Goal: Task Accomplishment & Management: Manage account settings

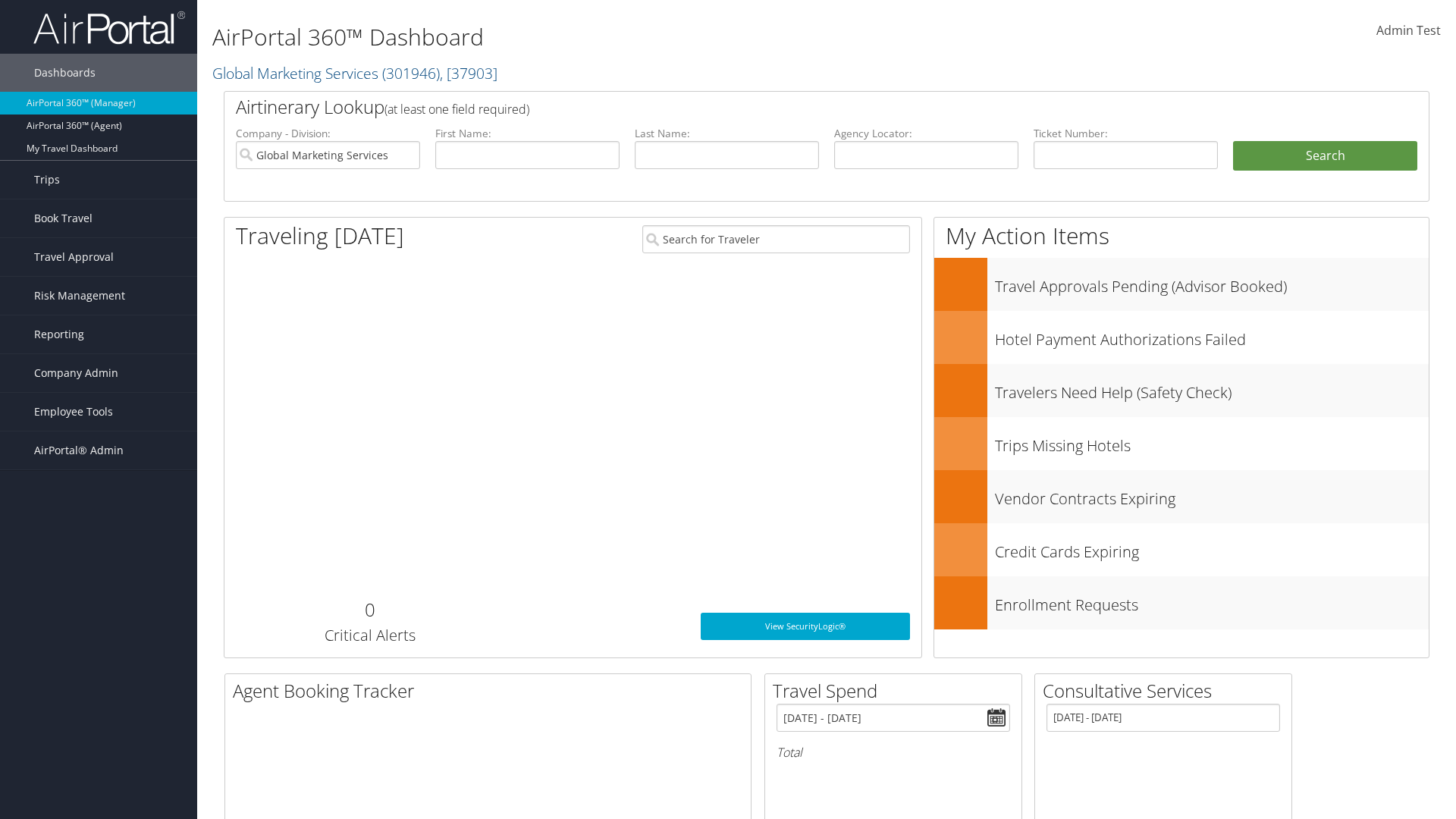
click at [98, 373] on span "Company Admin" at bounding box center [76, 372] width 84 height 38
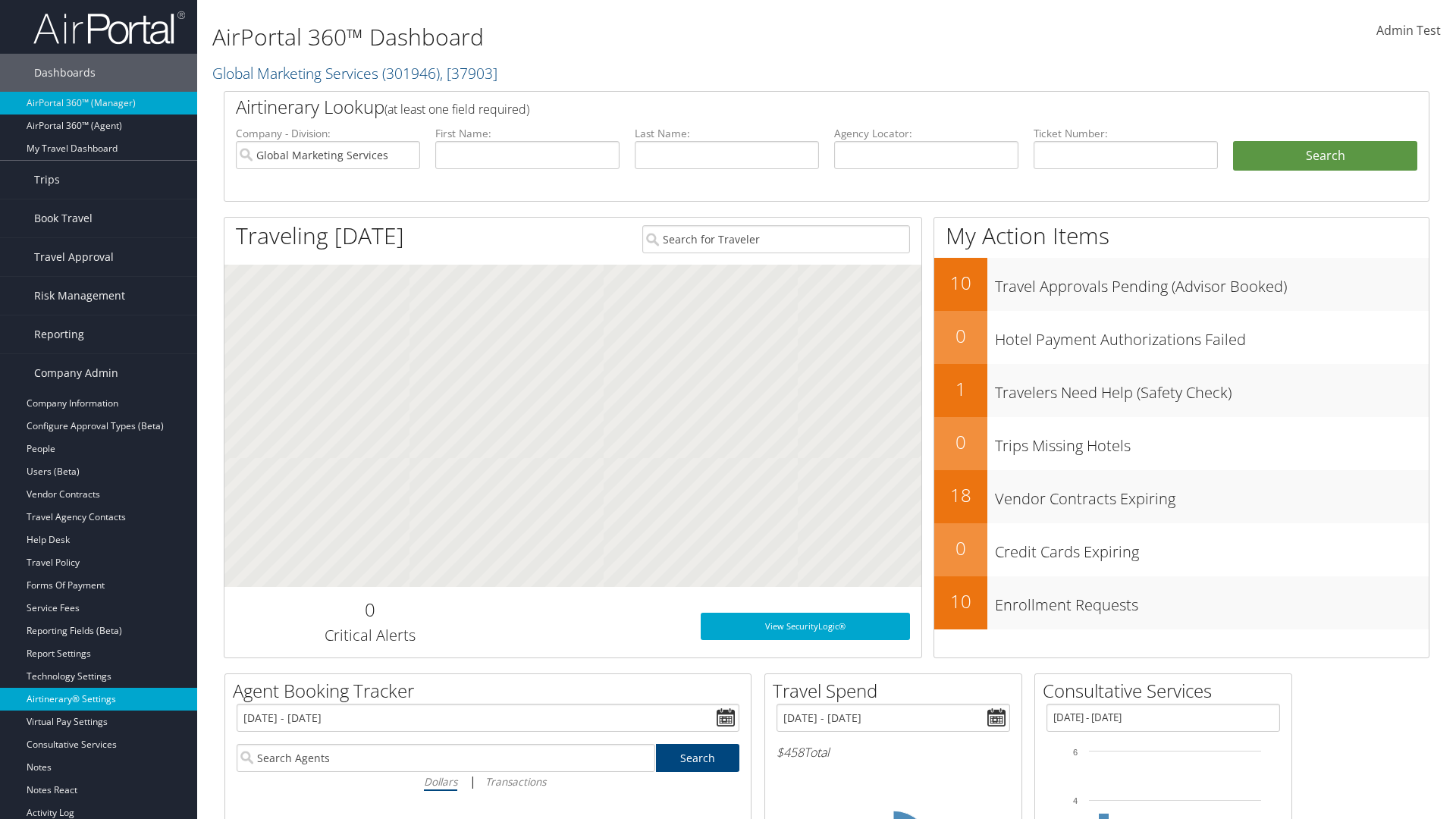
click at [98, 699] on link "Airtinerary® Settings" at bounding box center [98, 699] width 197 height 23
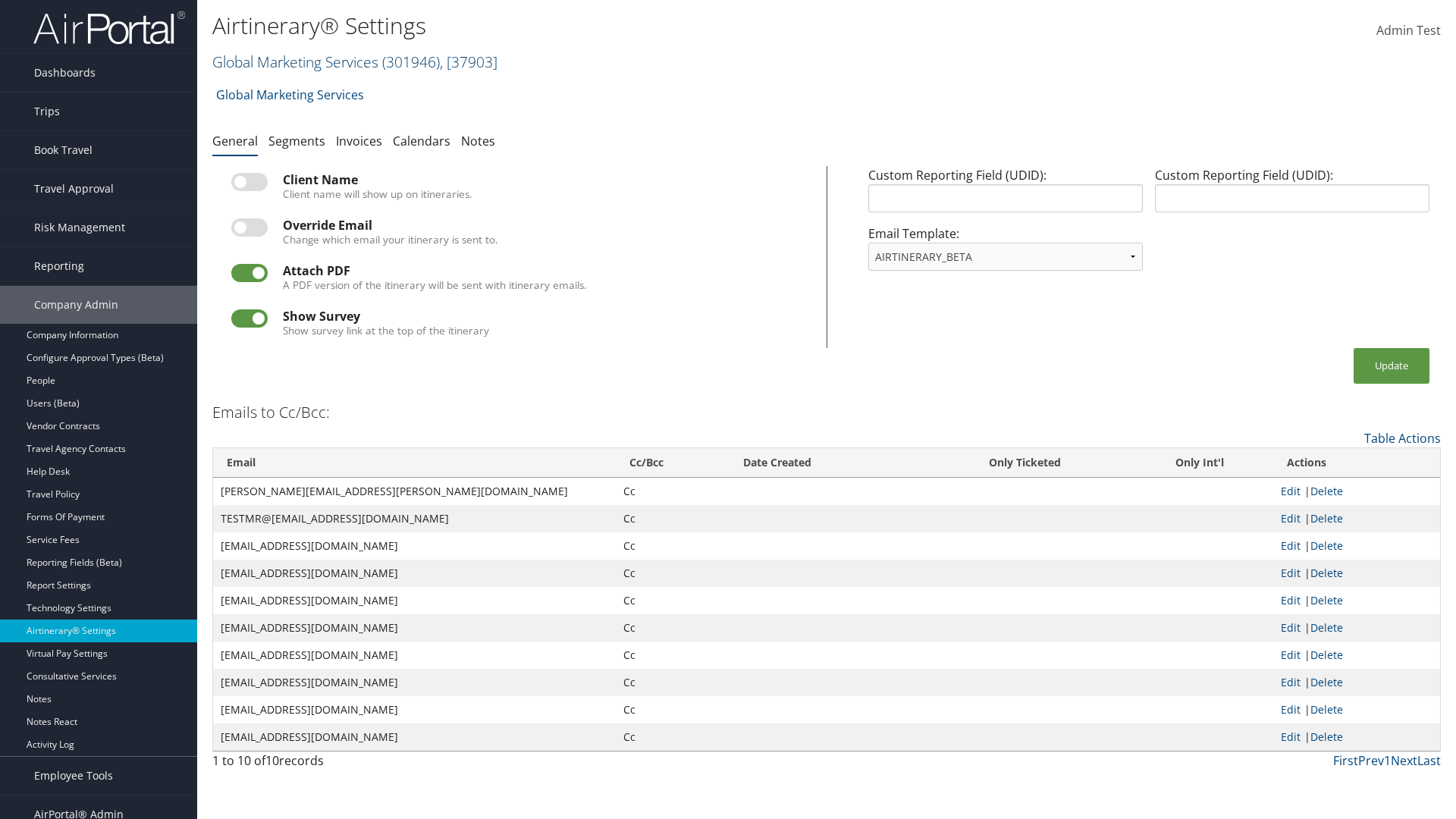
click at [293, 61] on link "Global Marketing Services ( 301946 ) , [ 37903 ]" at bounding box center [355, 61] width 285 height 21
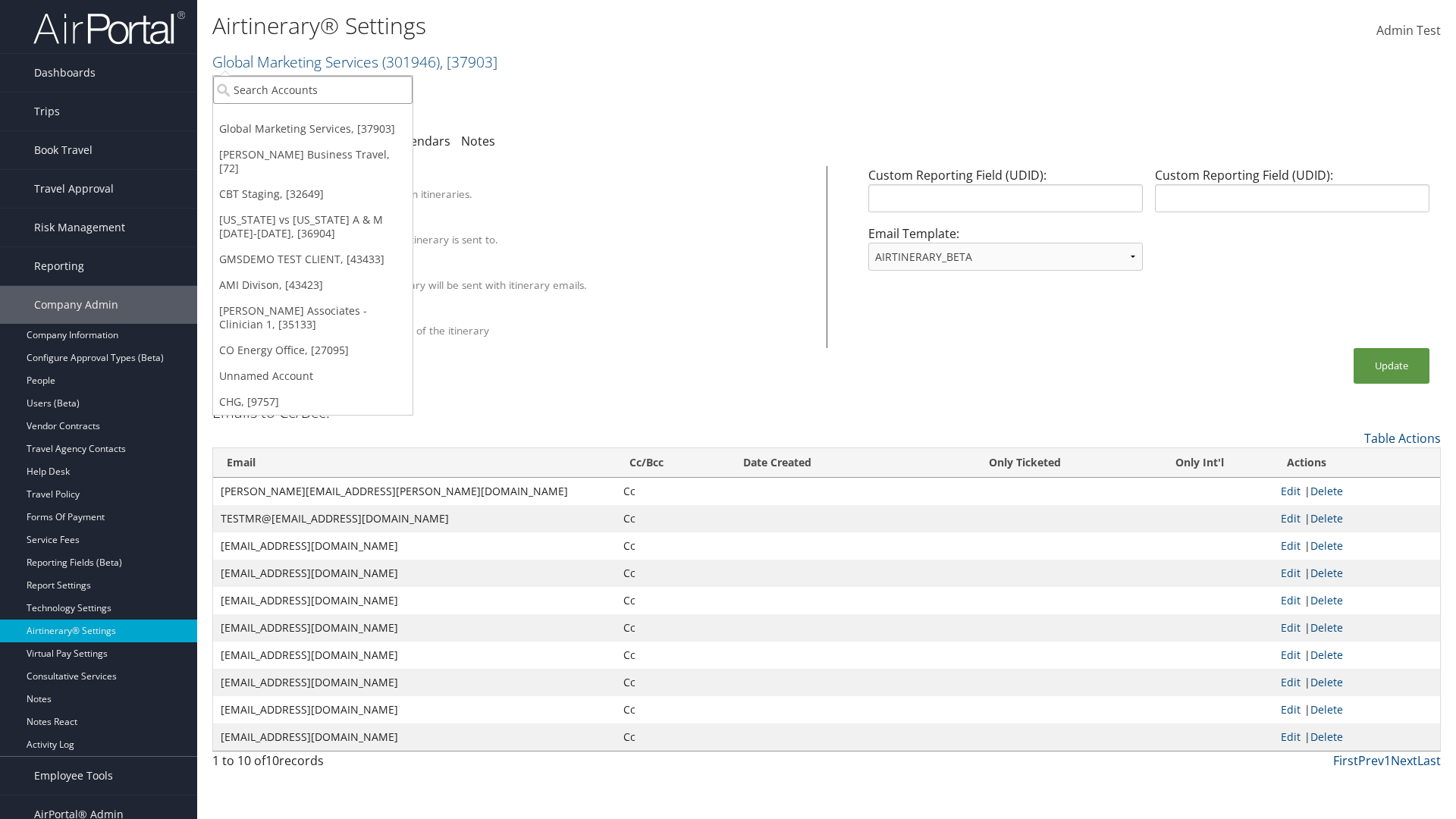
click at [312, 90] on input "search" at bounding box center [313, 90] width 200 height 28
type input "GMSDEMO Test"
click at [354, 117] on div "GMSDEMO TEST CLIENT (GMSDEMOCHILDR), [43433]" at bounding box center [355, 117] width 299 height 14
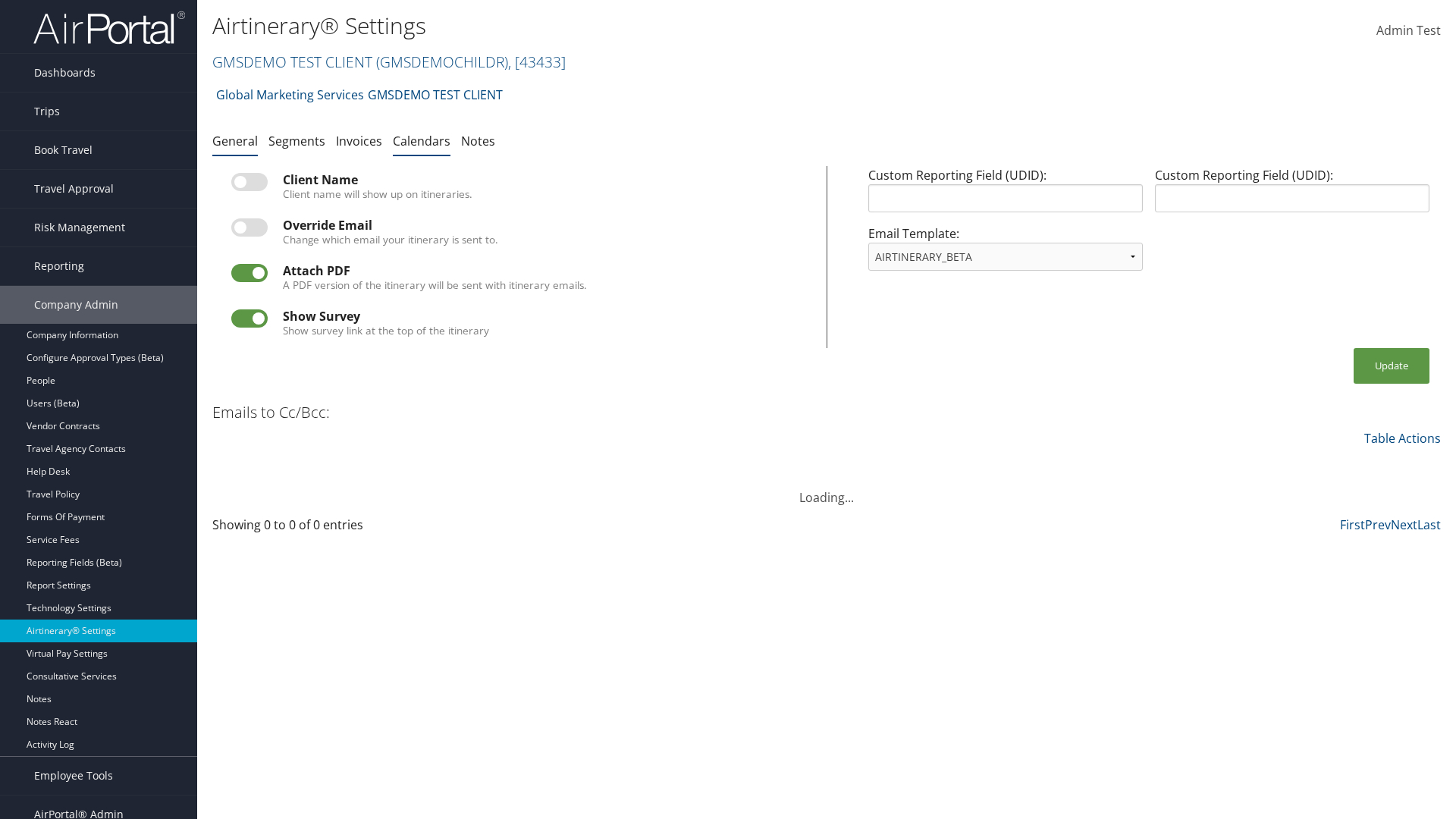
click at [421, 140] on link "Calendars" at bounding box center [421, 141] width 58 height 17
